Goal: Task Accomplishment & Management: Use online tool/utility

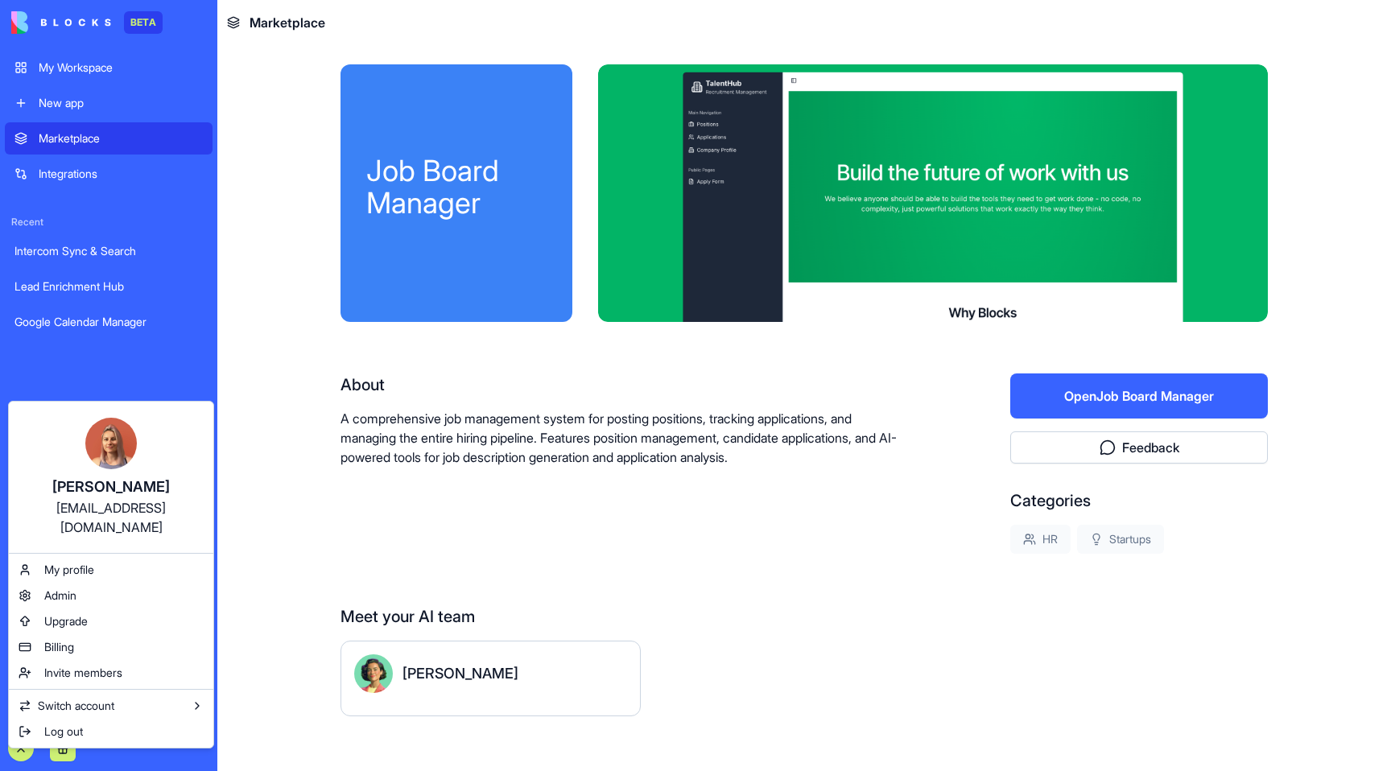
click at [287, 557] on html "BETA My Workspace New app Marketplace Integrations Recent Intercom Sync & Searc…" at bounding box center [695, 385] width 1391 height 771
click at [80, 634] on div "Billing" at bounding box center [111, 647] width 198 height 26
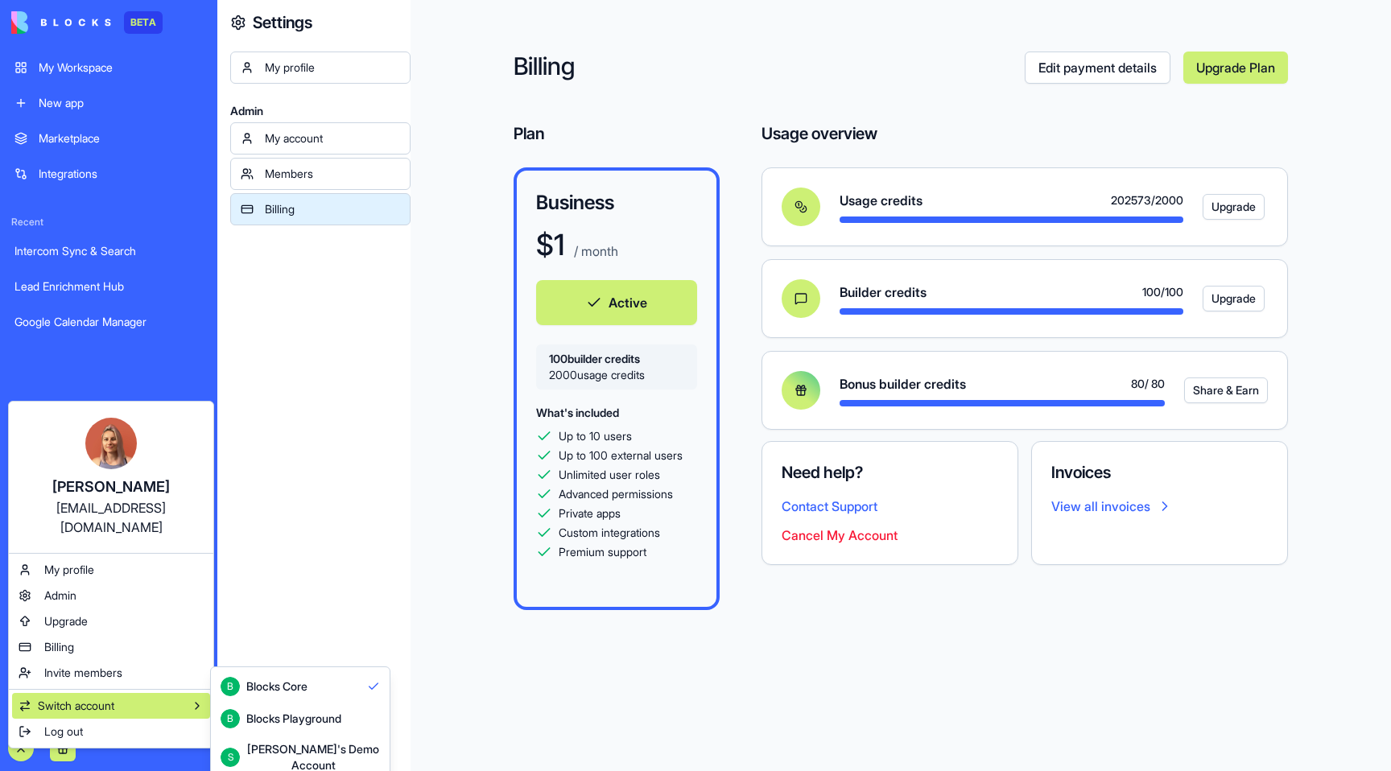
click at [283, 721] on div "Blocks Playground" at bounding box center [293, 719] width 95 height 16
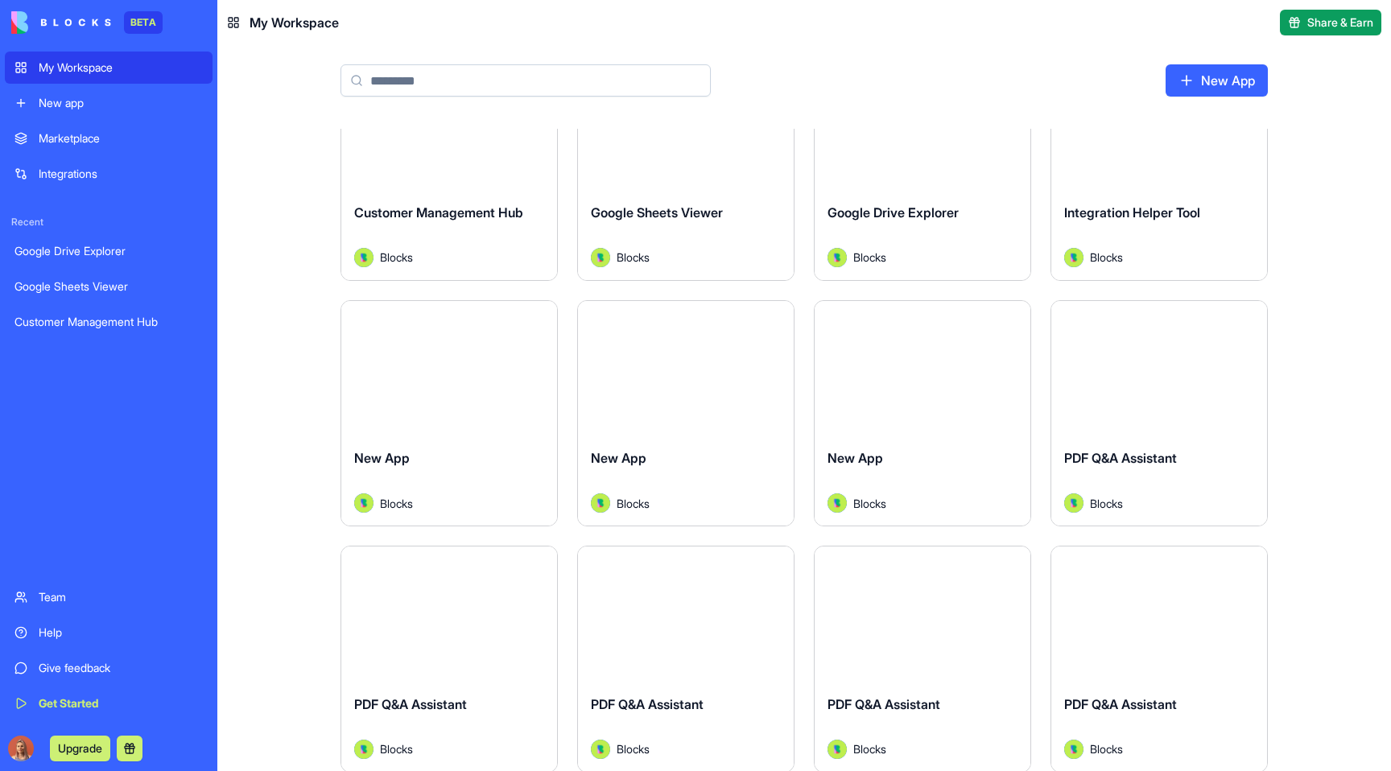
scroll to position [130, 0]
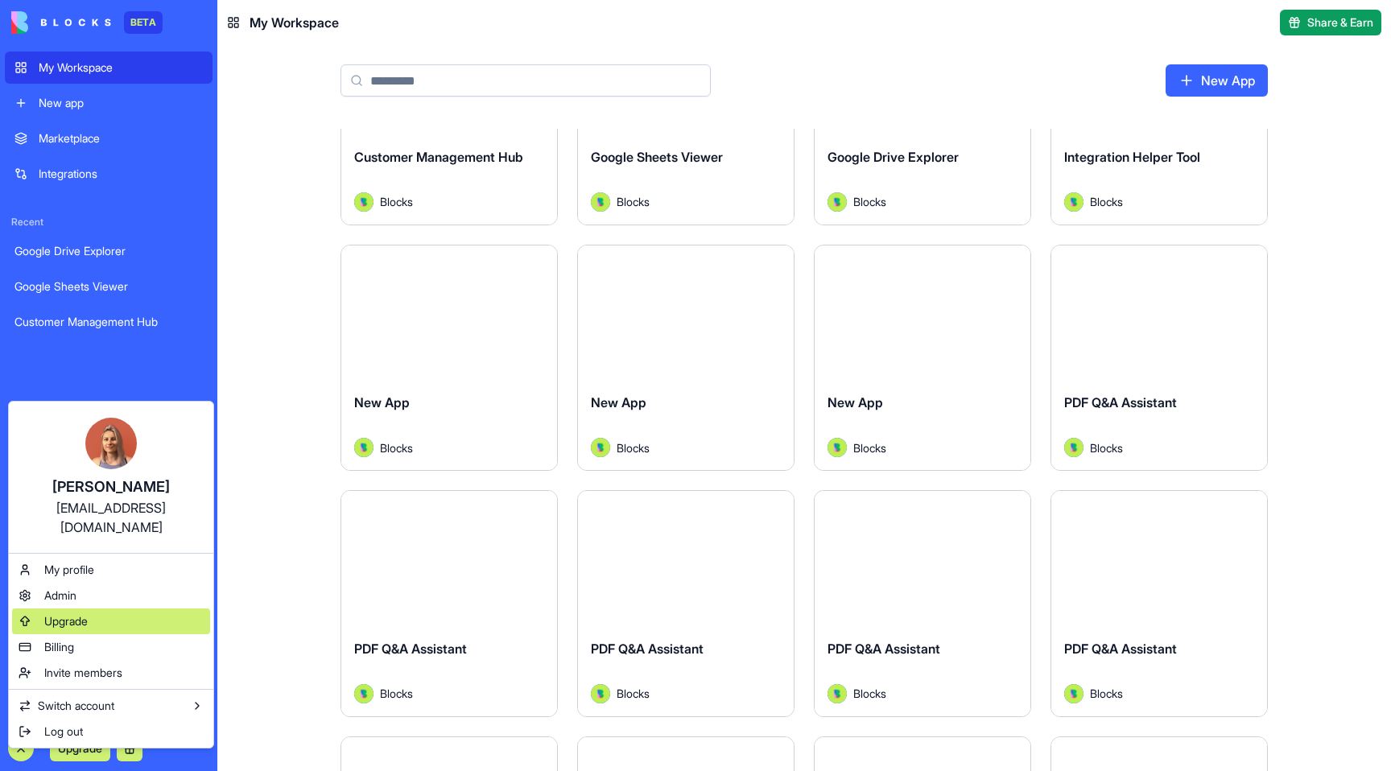
click at [100, 609] on div "Upgrade" at bounding box center [111, 622] width 198 height 26
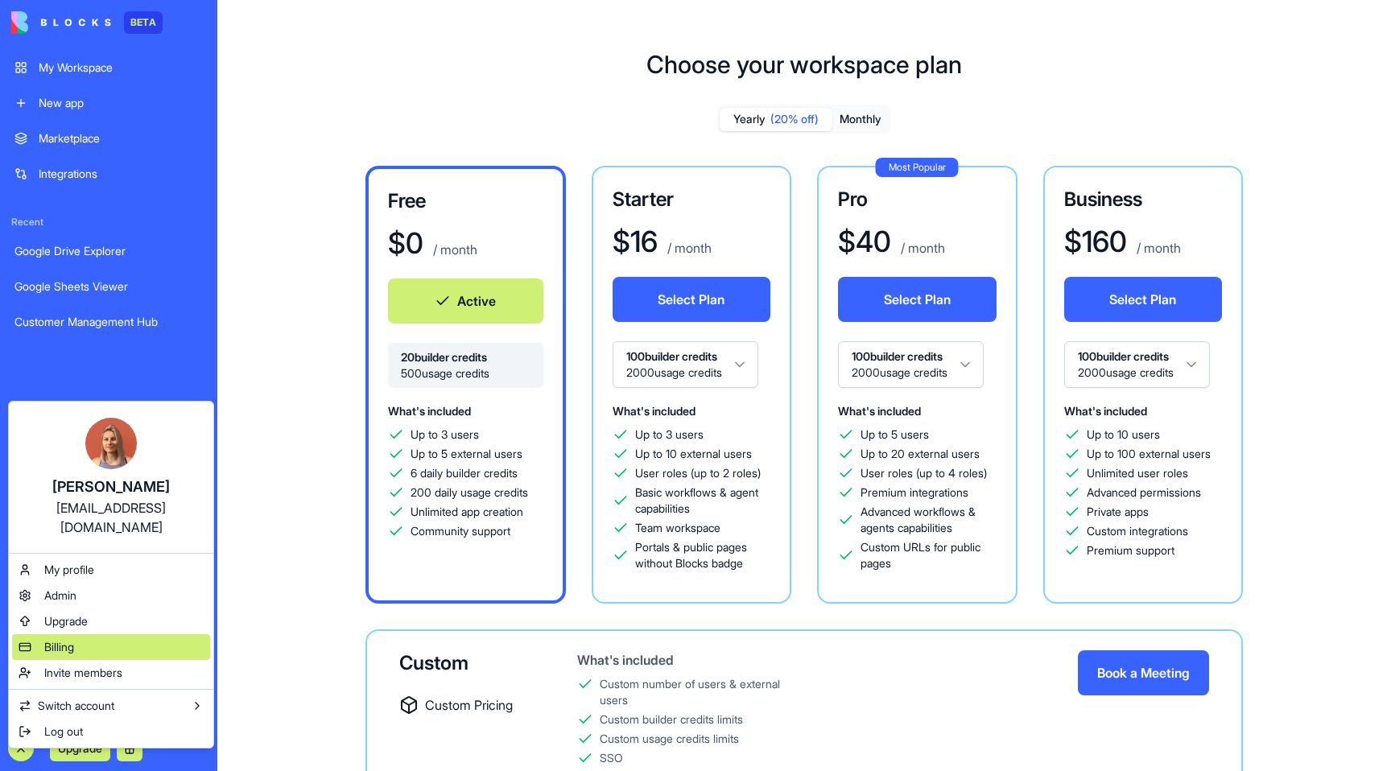
click at [57, 639] on span "Billing" at bounding box center [59, 647] width 30 height 16
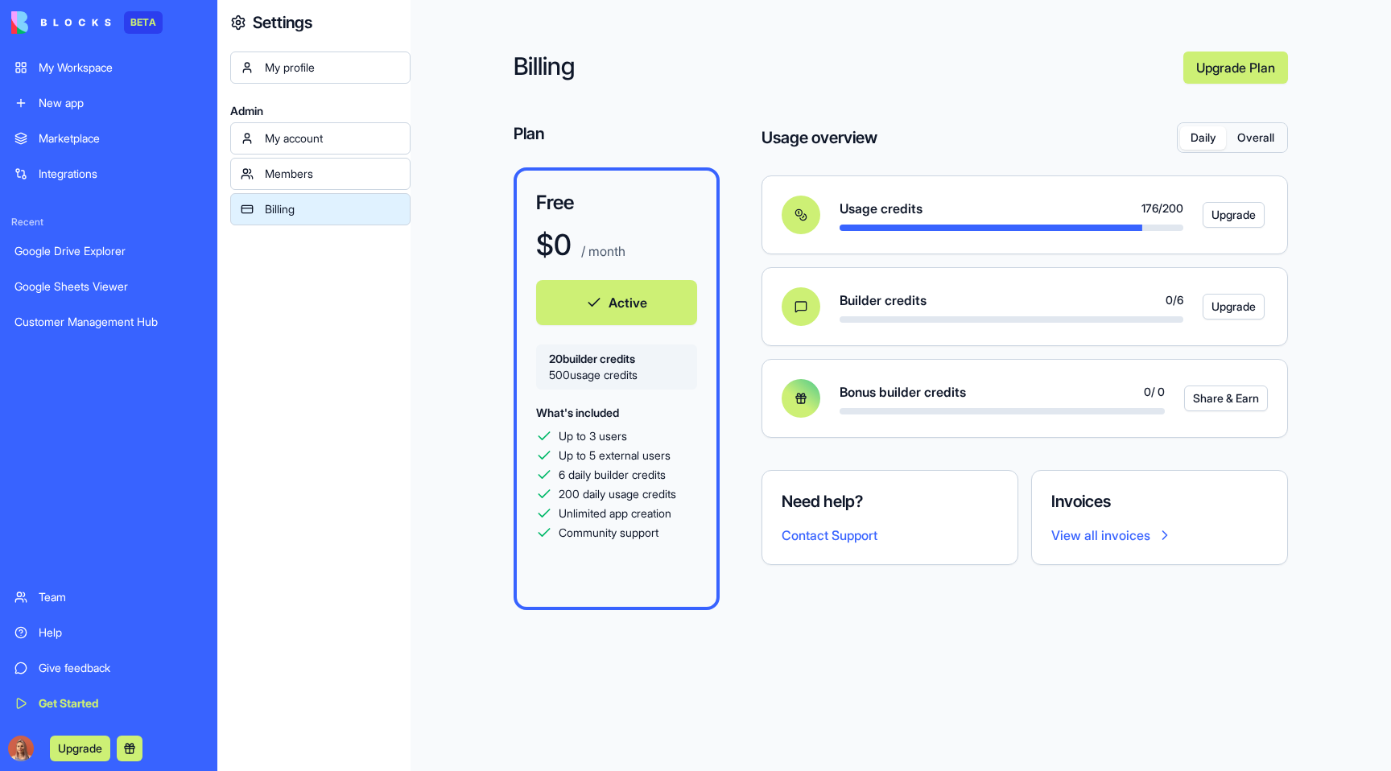
click at [1243, 131] on button "Overall" at bounding box center [1255, 137] width 59 height 23
click at [1201, 138] on button "Daily" at bounding box center [1203, 137] width 46 height 23
click at [1258, 138] on button "Overall" at bounding box center [1255, 137] width 59 height 23
click at [1213, 138] on button "Daily" at bounding box center [1203, 137] width 46 height 23
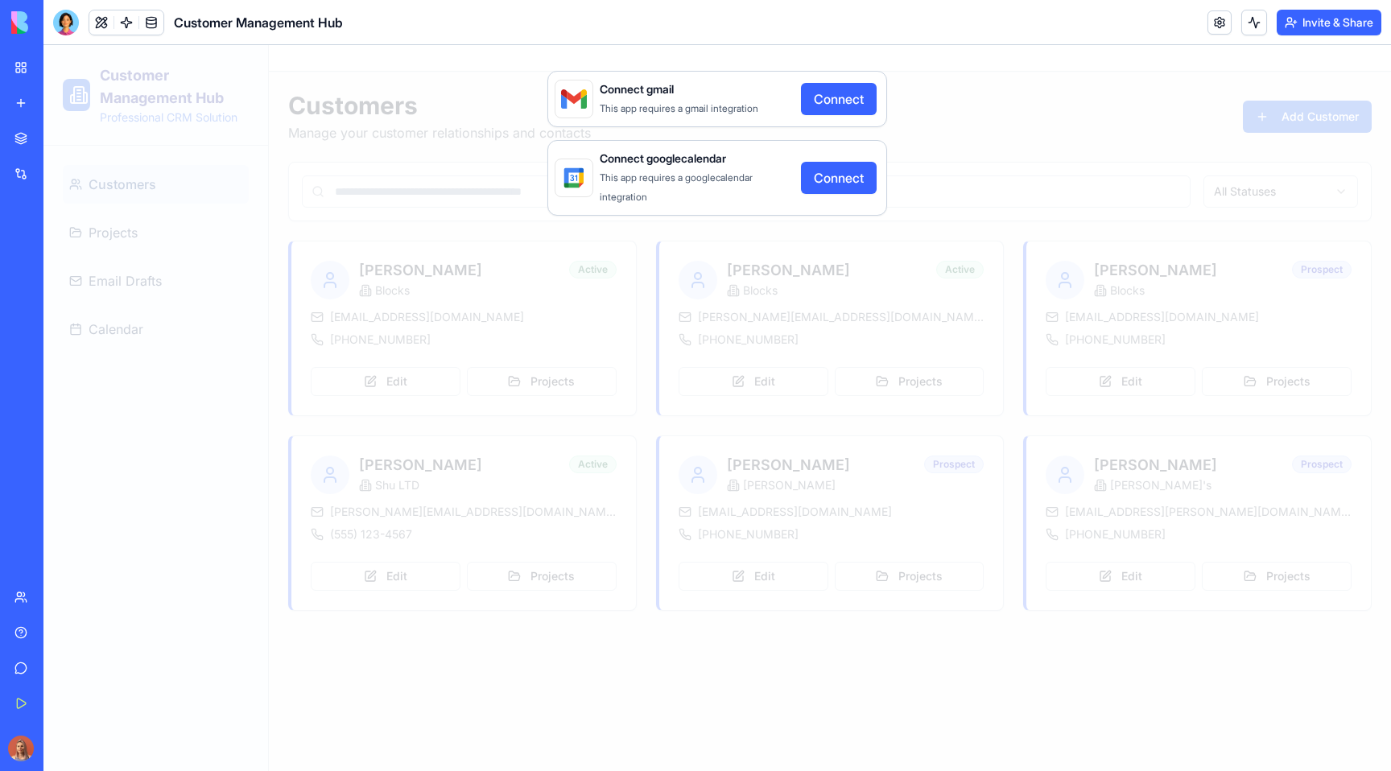
click at [820, 96] on button "Connect" at bounding box center [839, 99] width 76 height 32
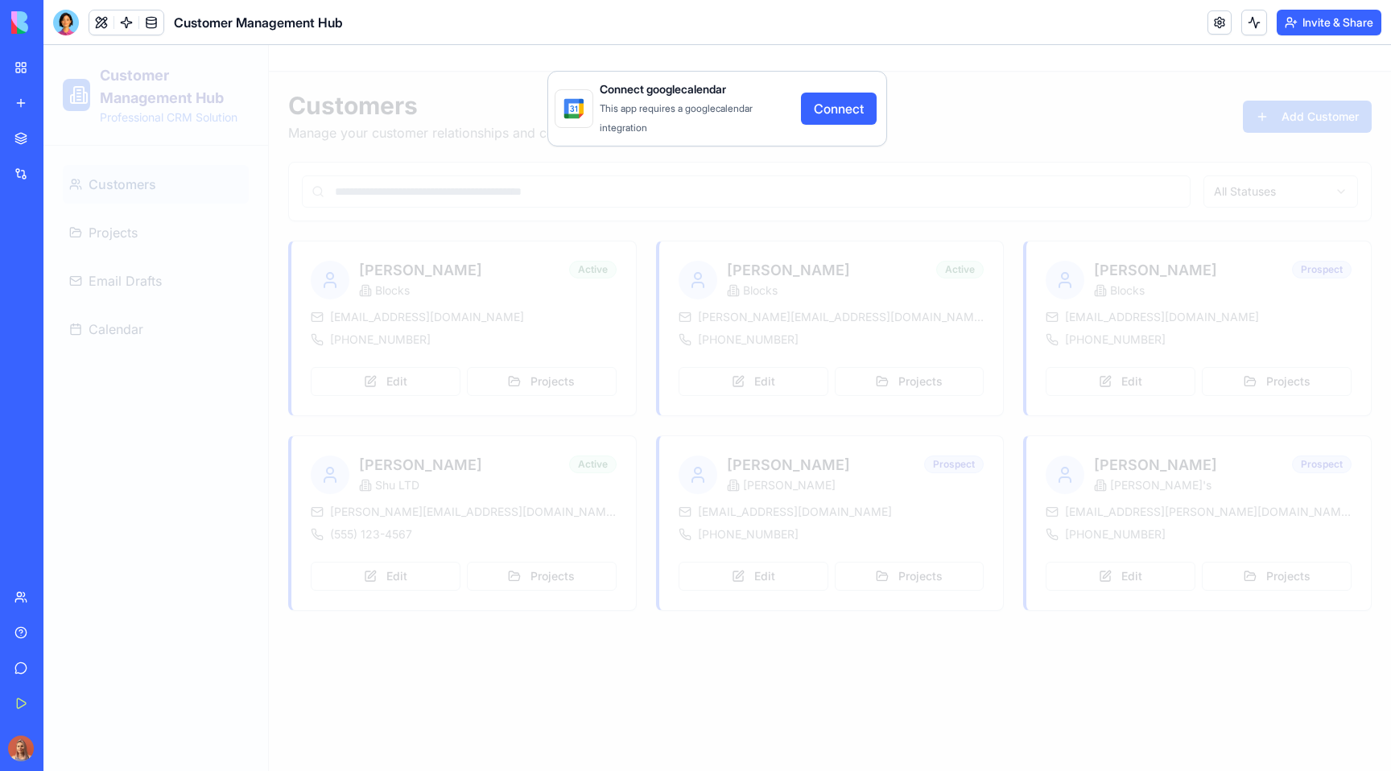
click at [831, 107] on button "Connect" at bounding box center [839, 109] width 76 height 32
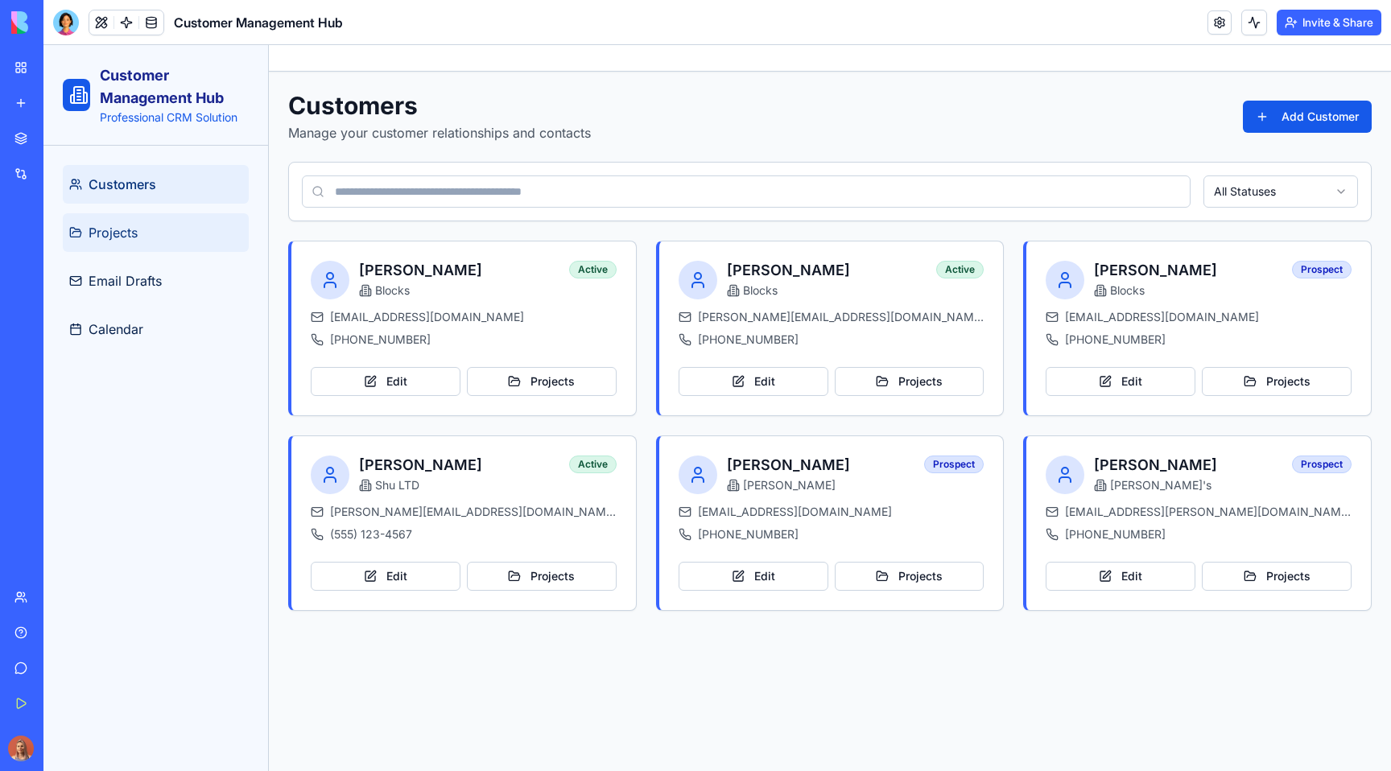
click at [195, 238] on link "Projects" at bounding box center [156, 232] width 186 height 39
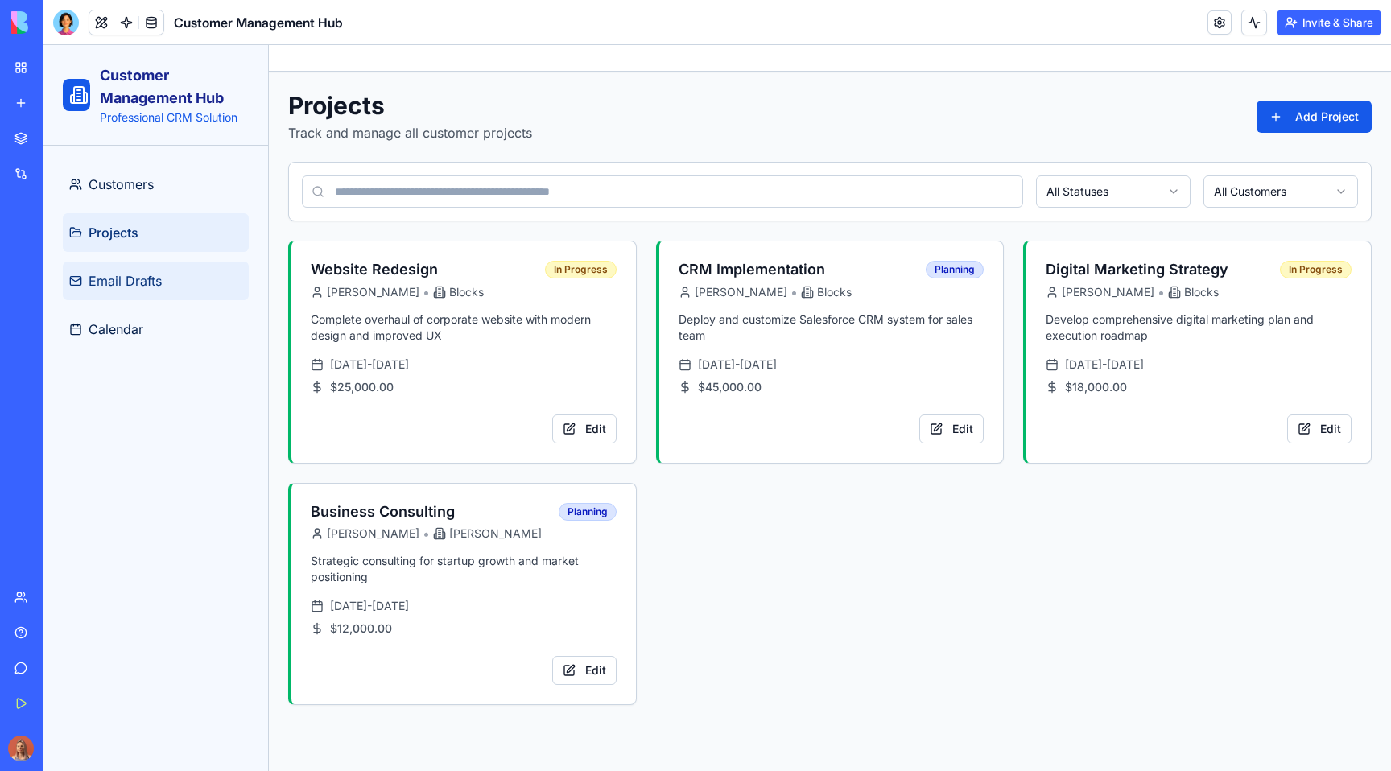
click at [205, 287] on link "Email Drafts" at bounding box center [156, 281] width 186 height 39
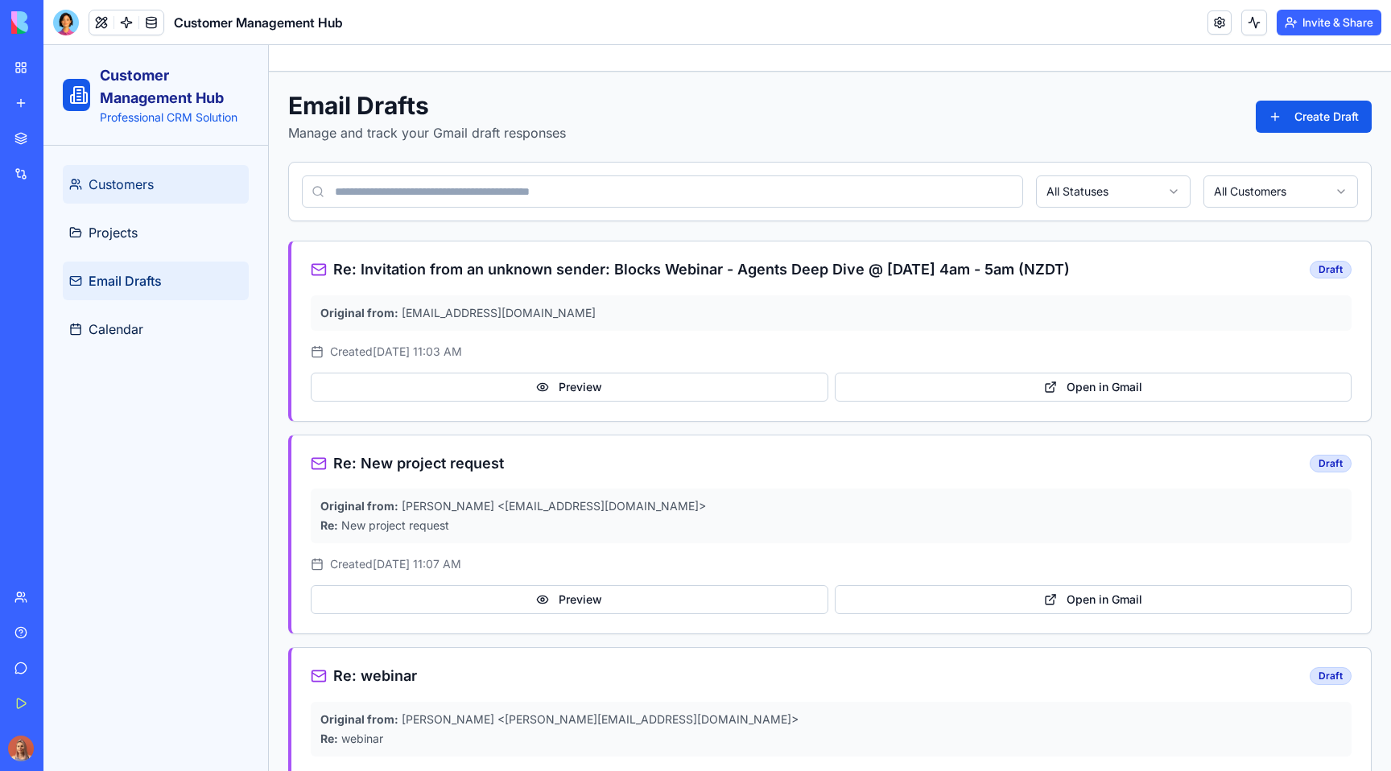
click at [187, 181] on link "Customers" at bounding box center [156, 184] width 186 height 39
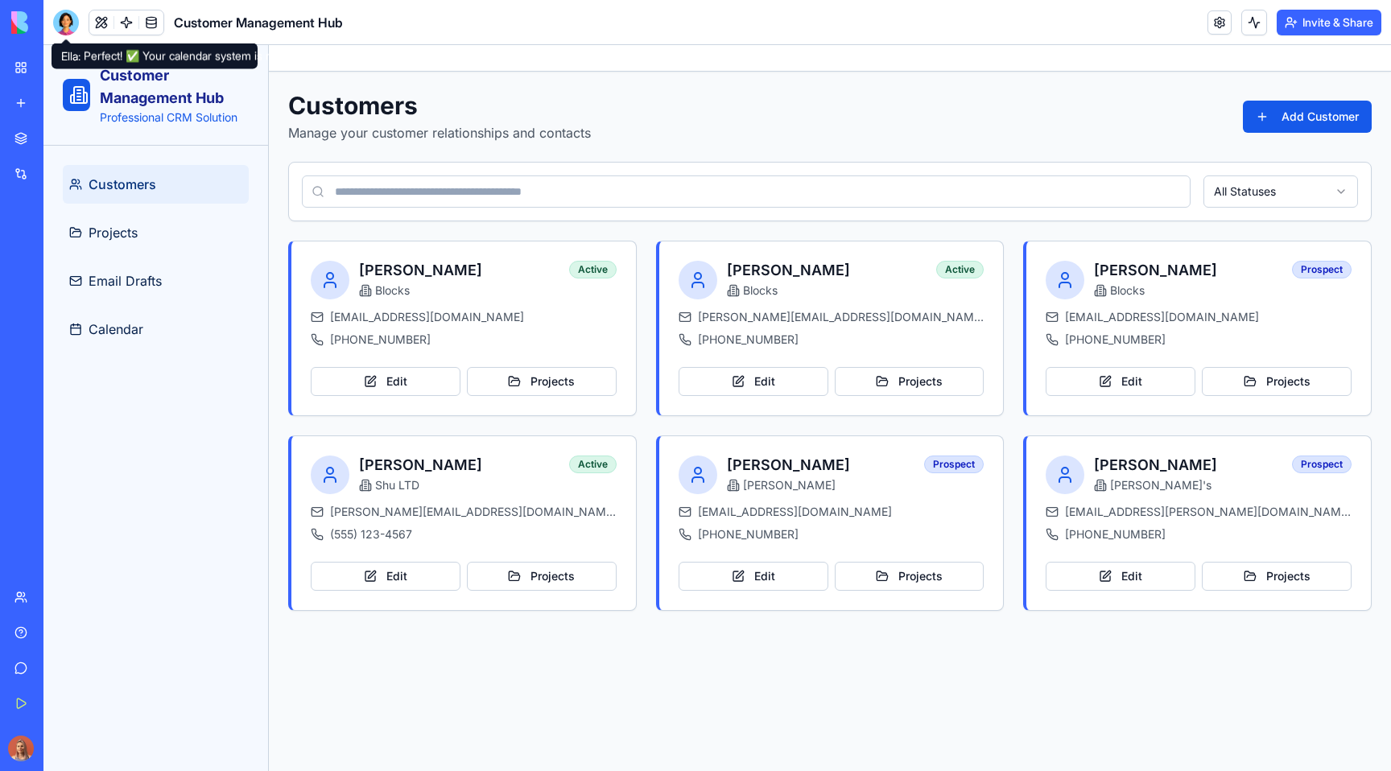
click at [63, 28] on div at bounding box center [66, 23] width 26 height 26
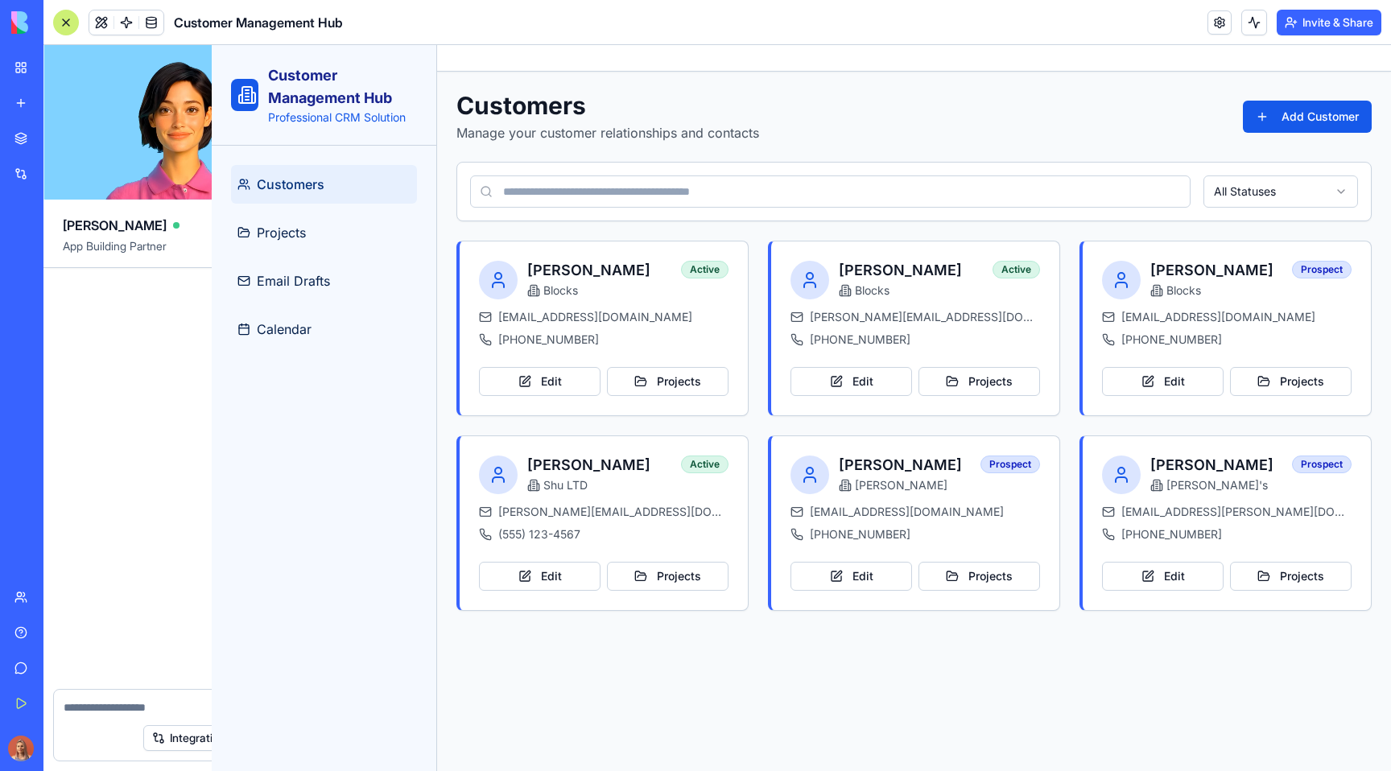
scroll to position [5108, 0]
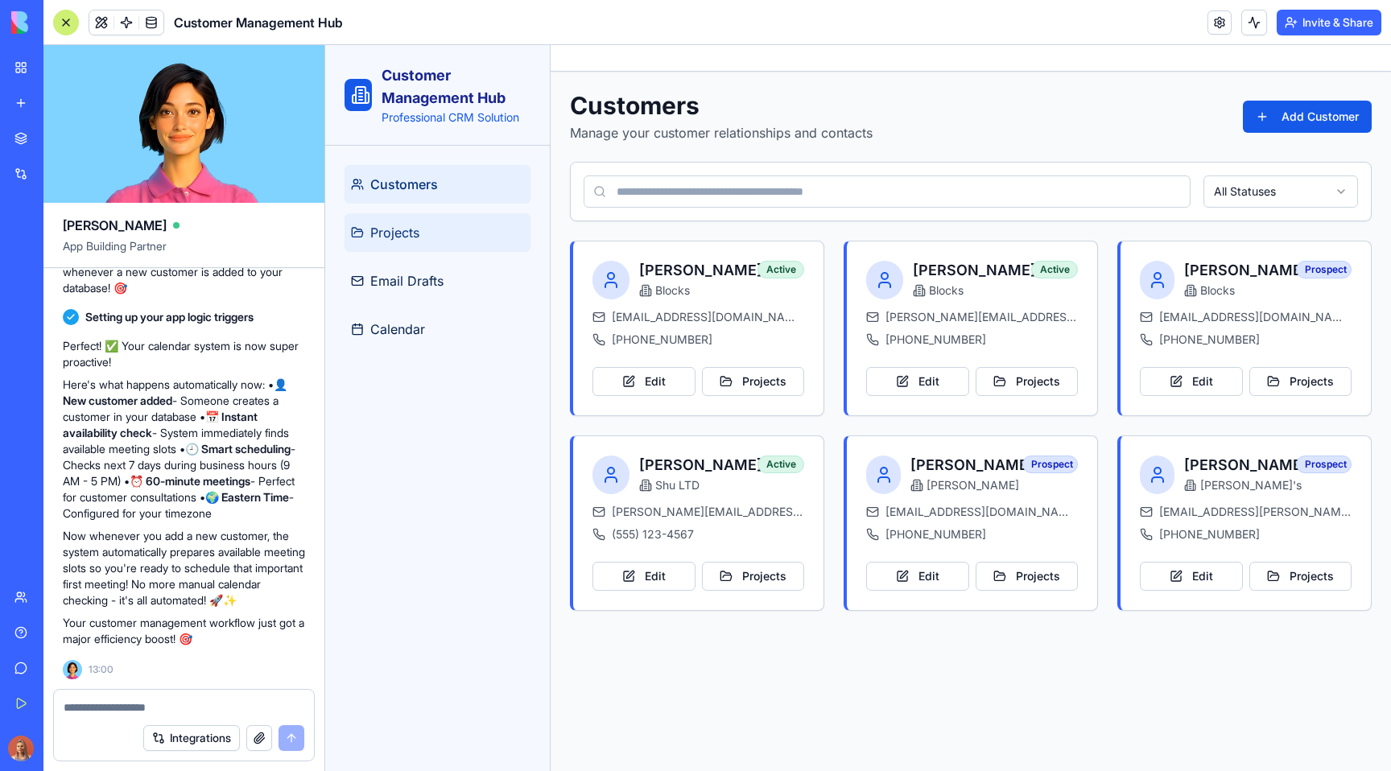
click at [441, 238] on link "Projects" at bounding box center [438, 232] width 186 height 39
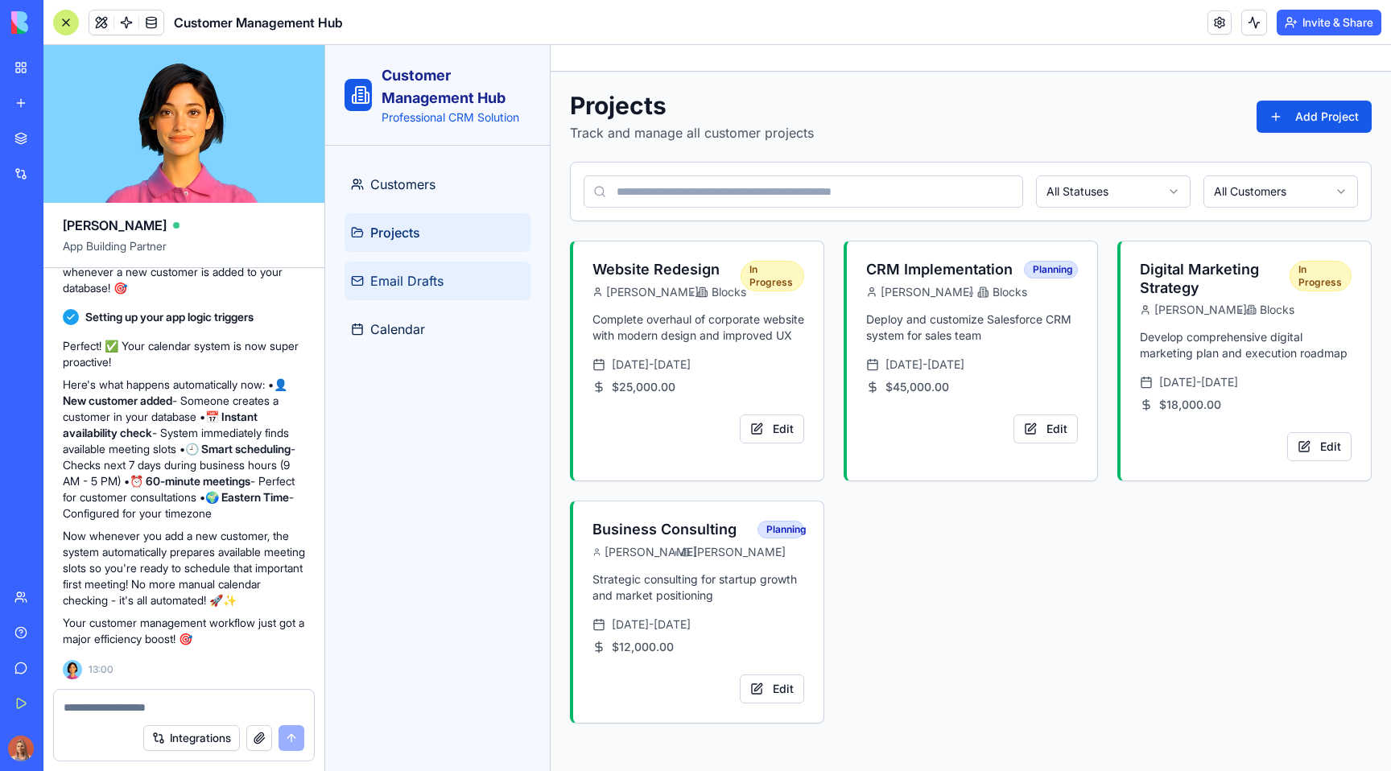
click at [414, 276] on span "Email Drafts" at bounding box center [406, 280] width 73 height 19
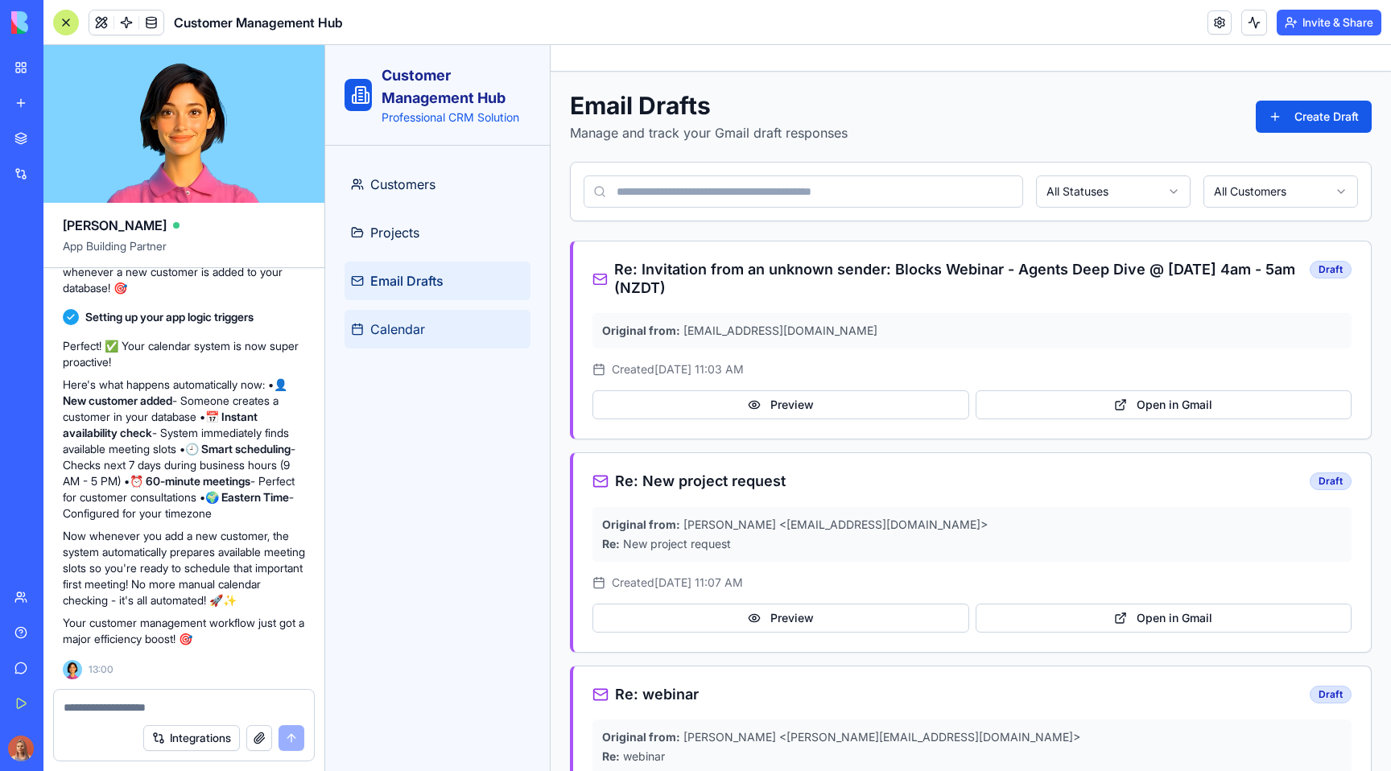
click at [461, 325] on link "Calendar" at bounding box center [438, 329] width 186 height 39
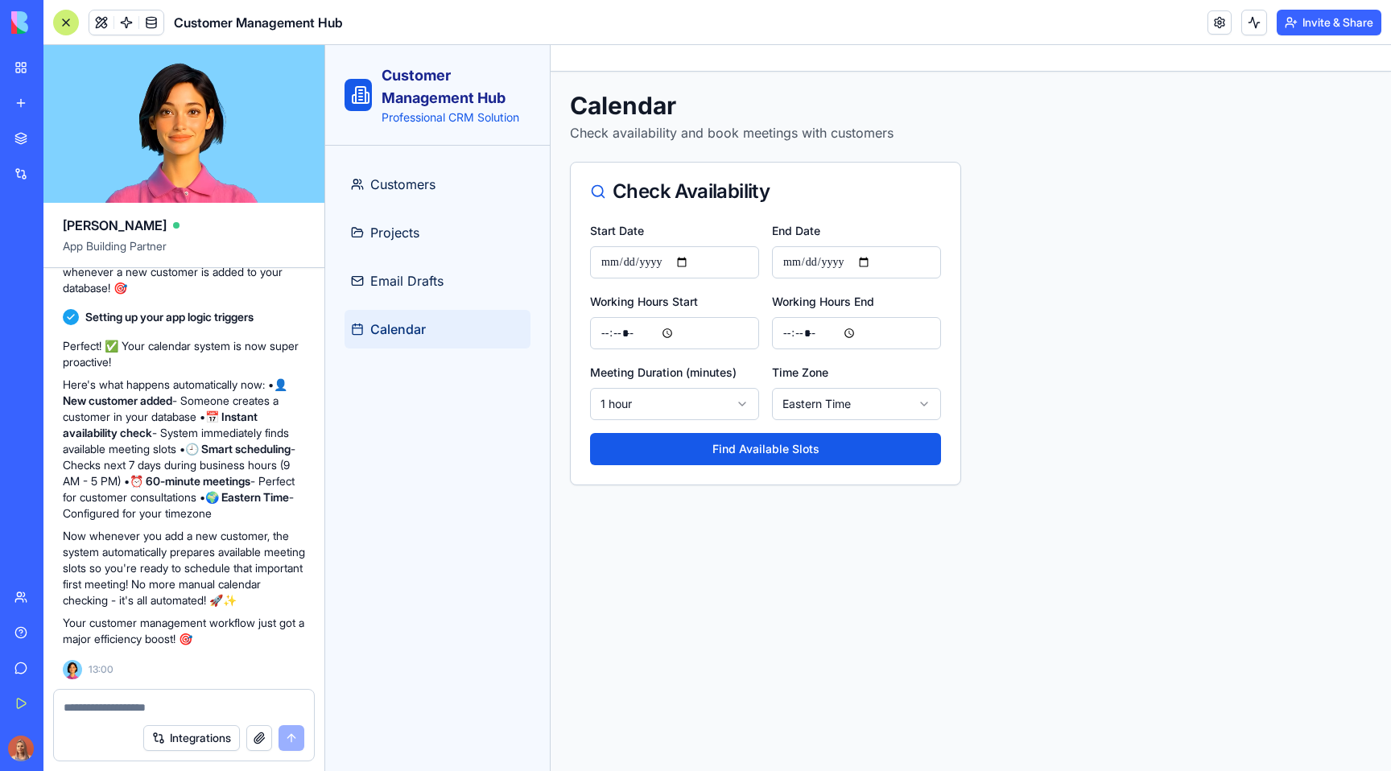
click at [111, 704] on textarea at bounding box center [184, 708] width 241 height 16
paste textarea "**********"
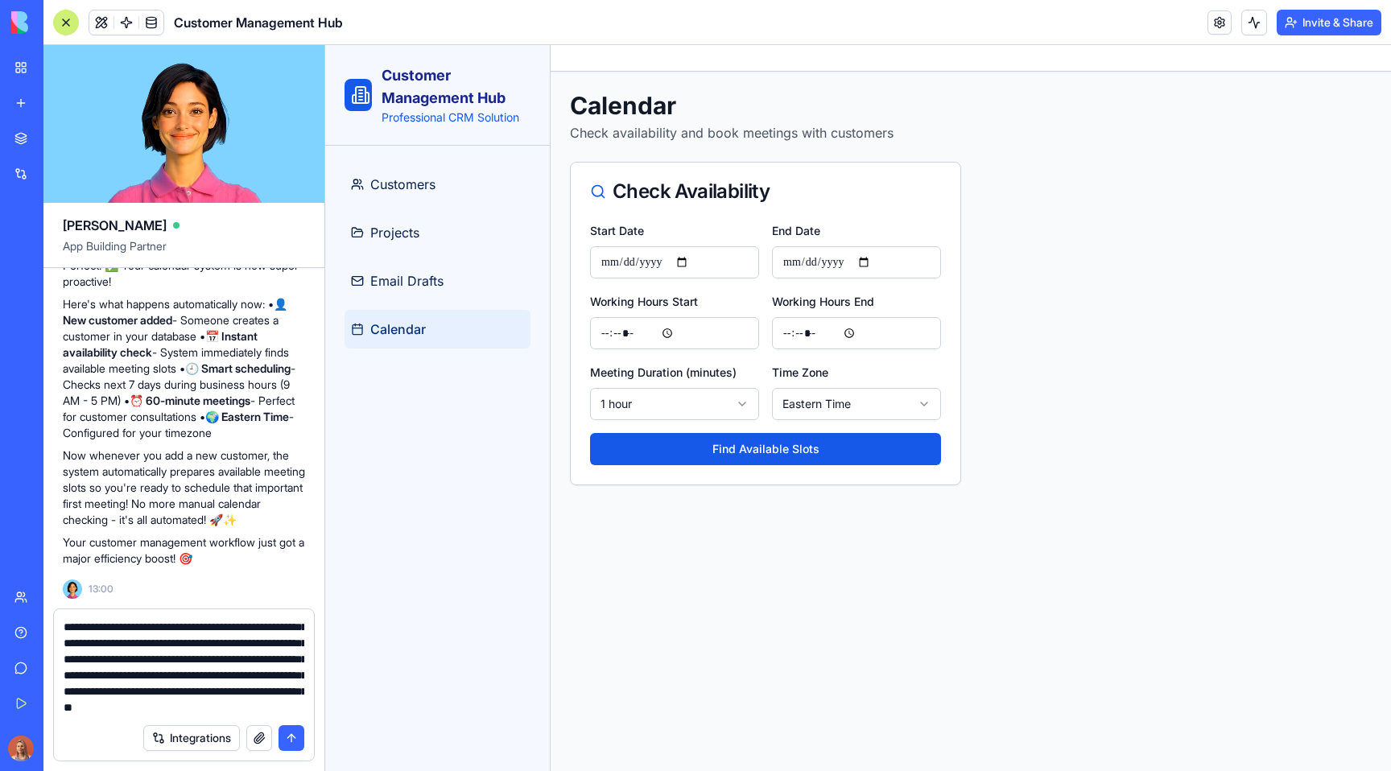
type textarea "**********"
click at [284, 733] on button "submit" at bounding box center [292, 738] width 26 height 26
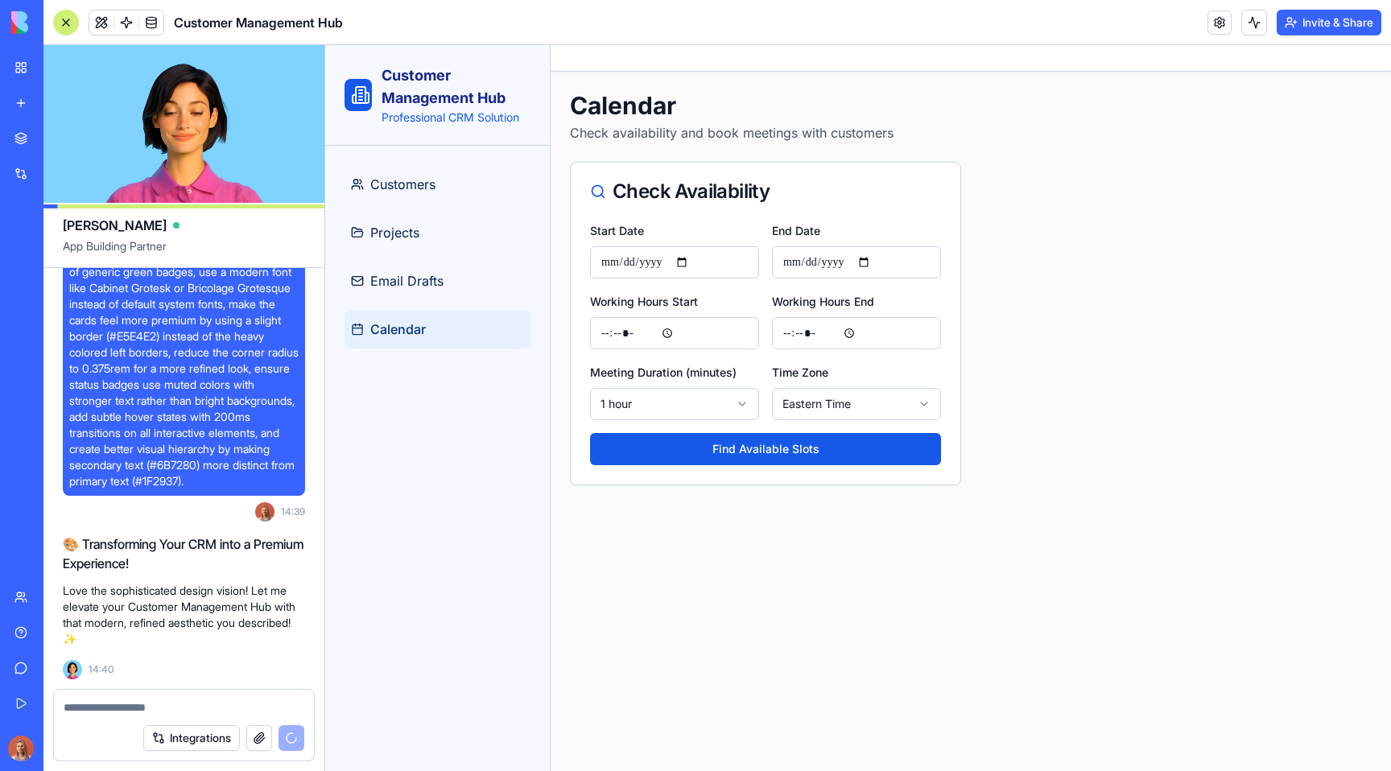
scroll to position [5875, 0]
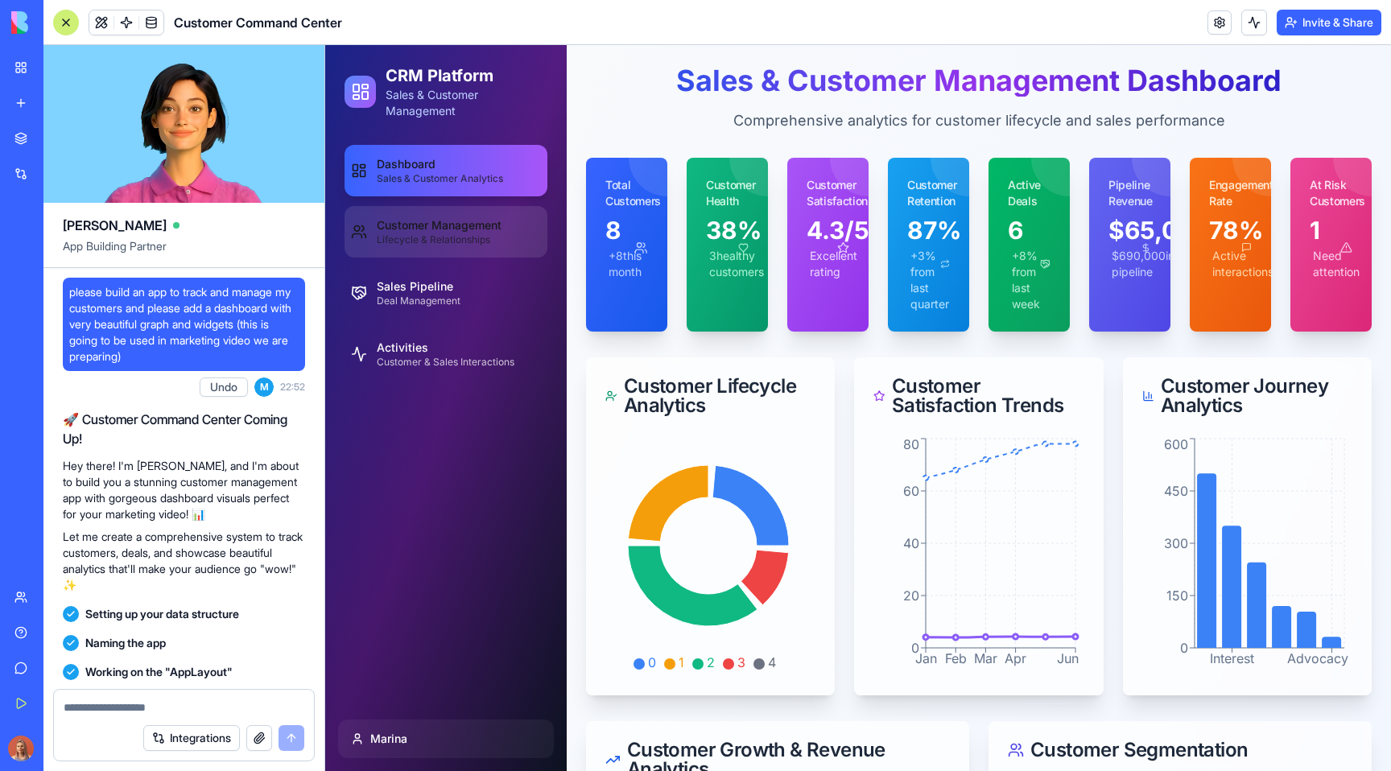
scroll to position [1656, 0]
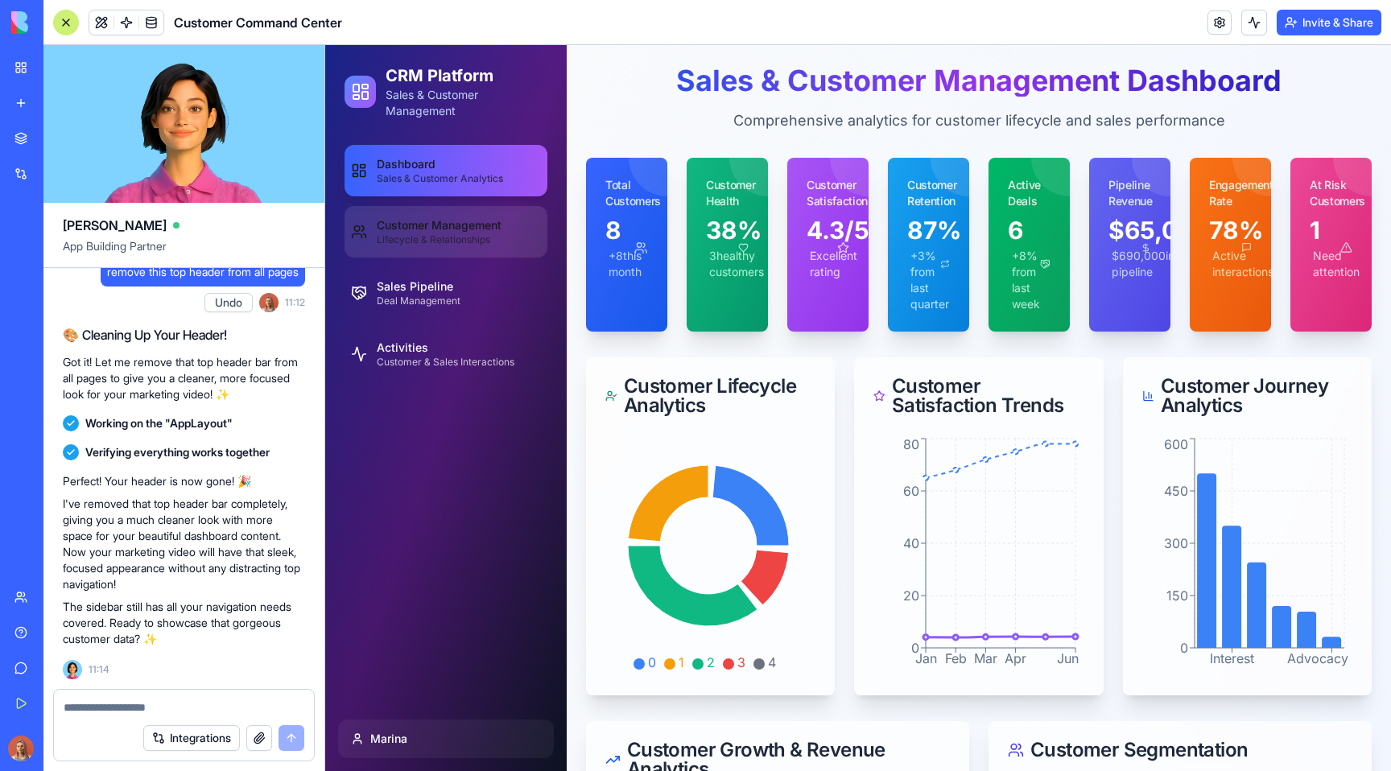
click at [399, 224] on span "Customer Management" at bounding box center [439, 225] width 125 height 16
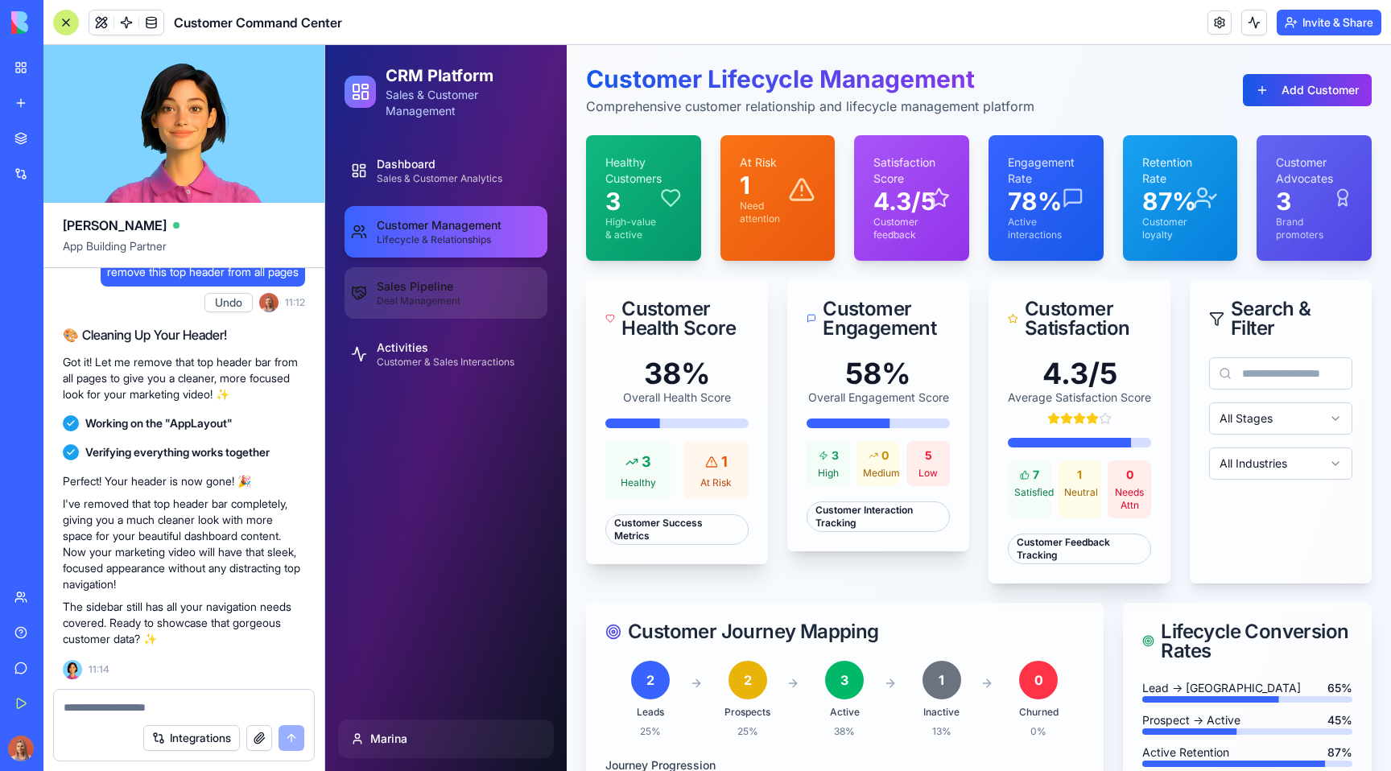
click at [415, 290] on span "Sales Pipeline" at bounding box center [419, 287] width 84 height 16
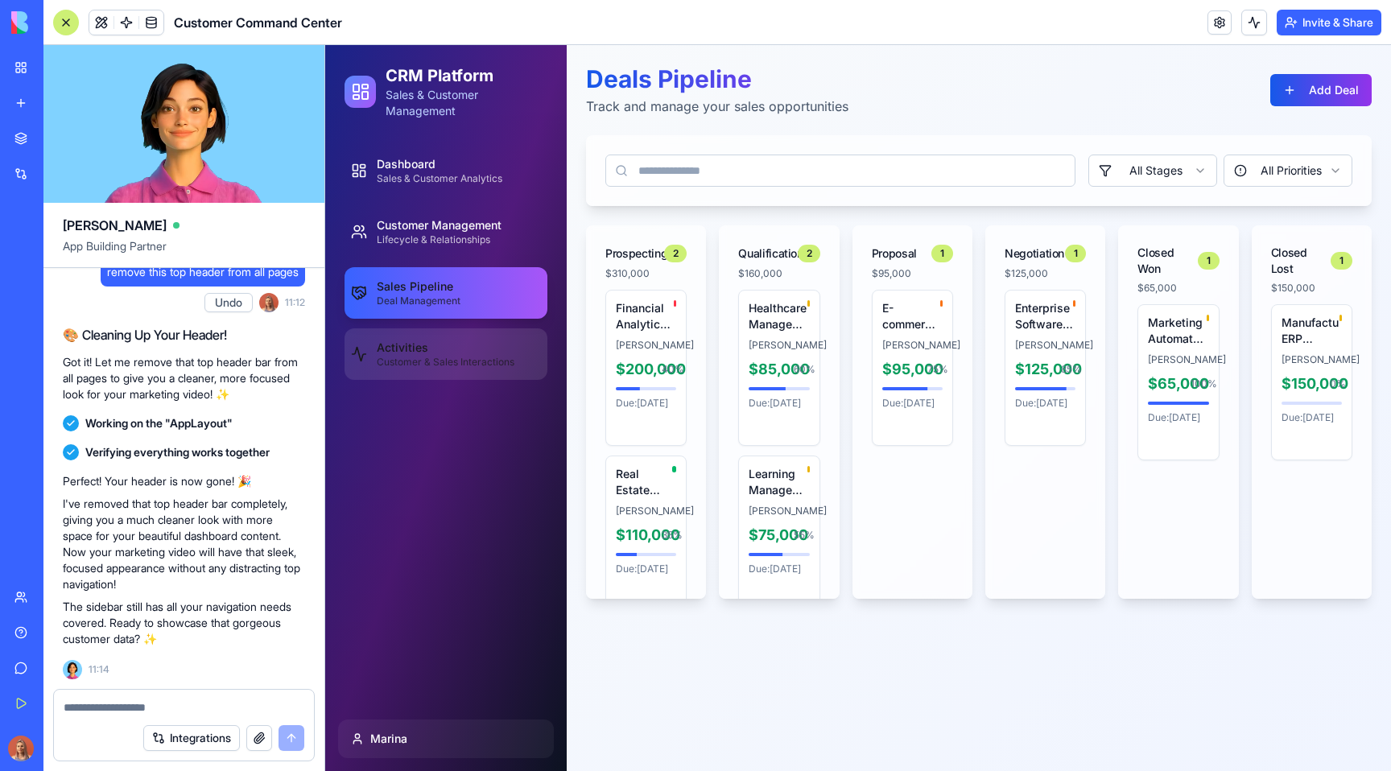
click at [427, 351] on span "Activities" at bounding box center [446, 348] width 138 height 16
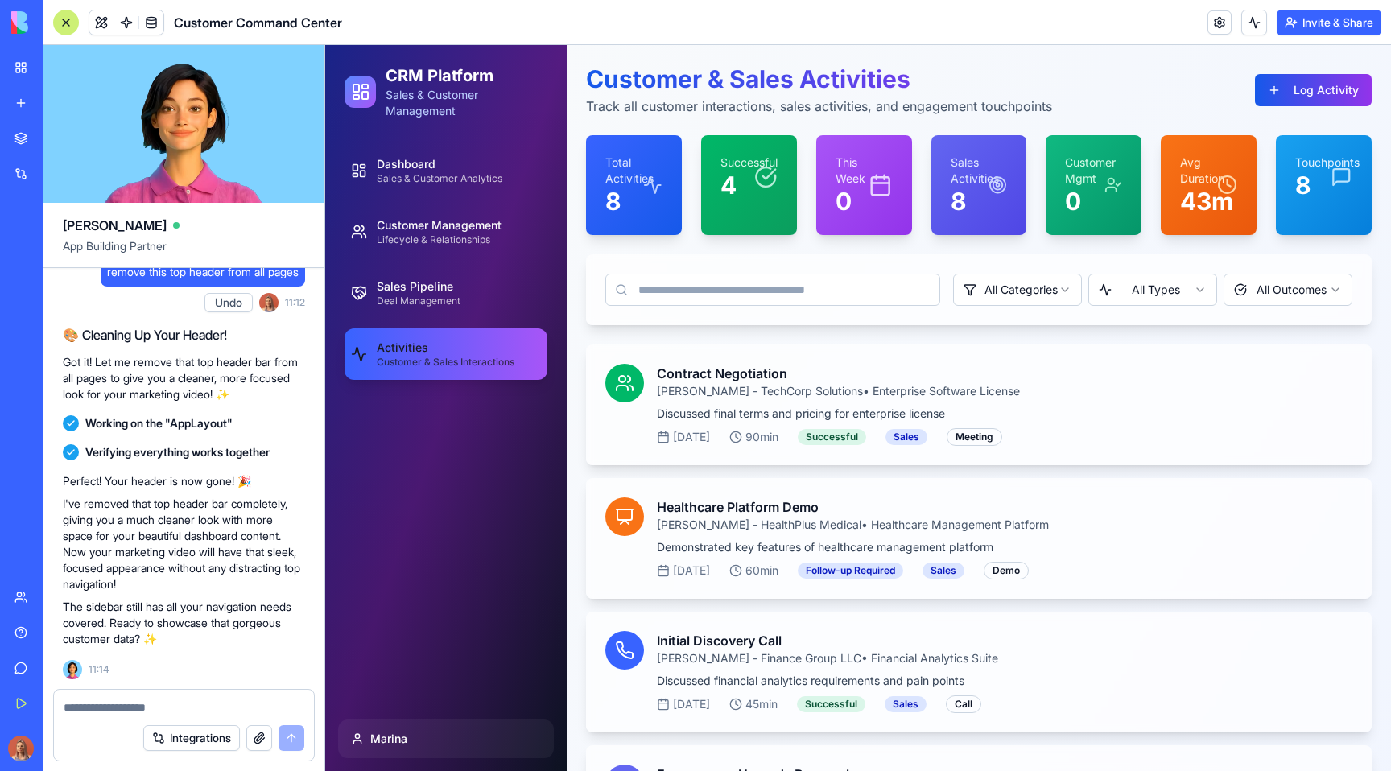
click at [165, 700] on textarea at bounding box center [184, 708] width 241 height 16
paste textarea "**********"
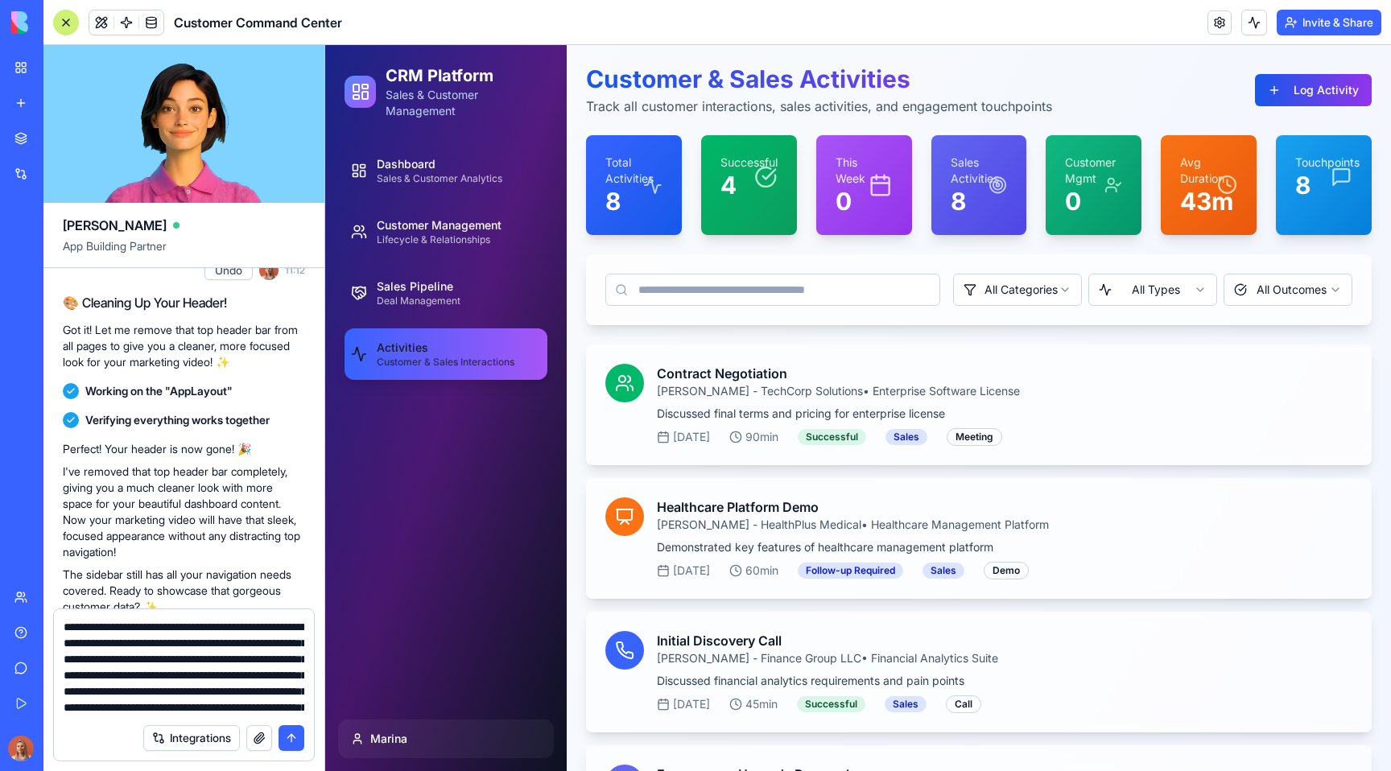
scroll to position [337, 0]
type textarea "**********"
click at [296, 738] on button "submit" at bounding box center [292, 738] width 26 height 26
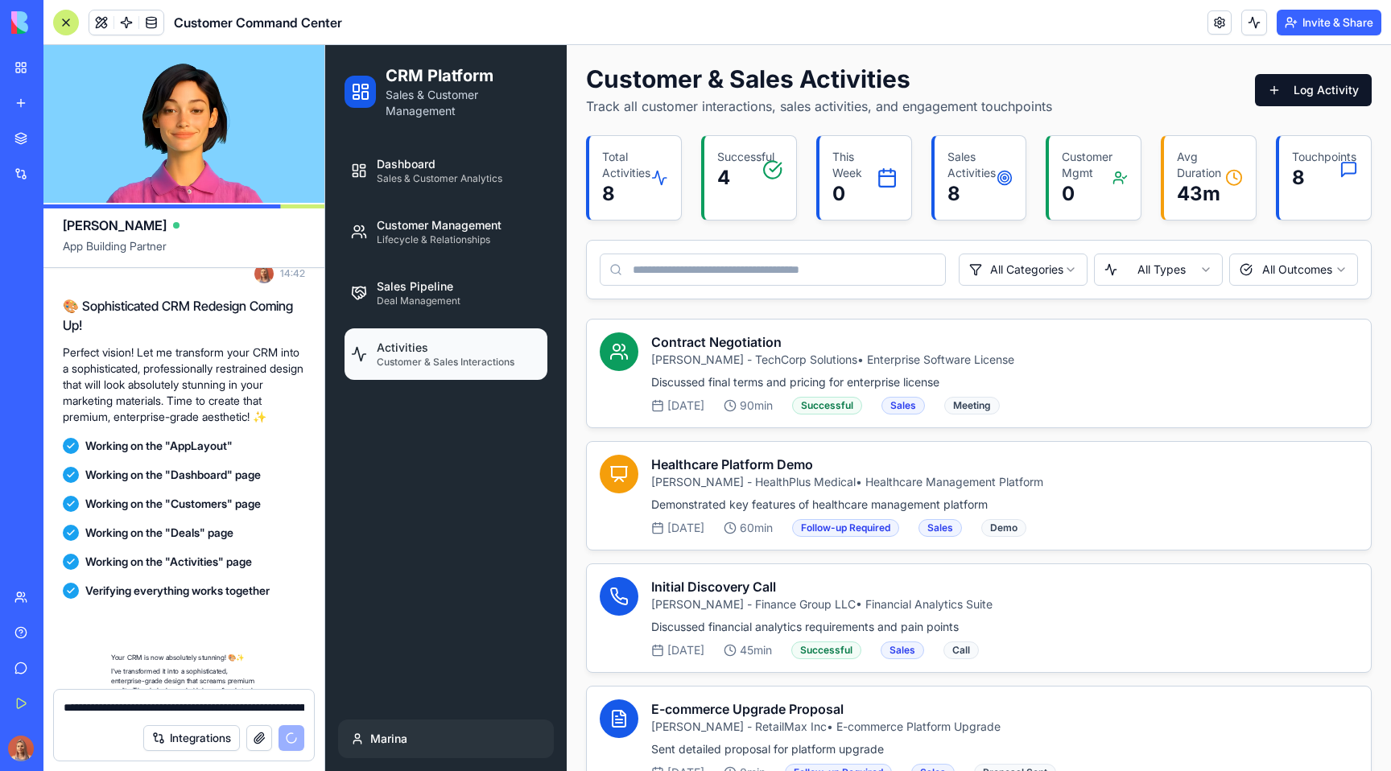
scroll to position [2767, 0]
